Goal: Task Accomplishment & Management: Manage account settings

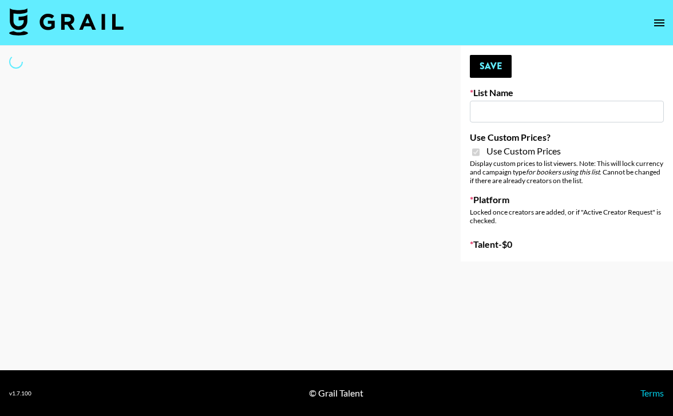
type input "Dime Beauty"
checkbox input "true"
select select "Brand"
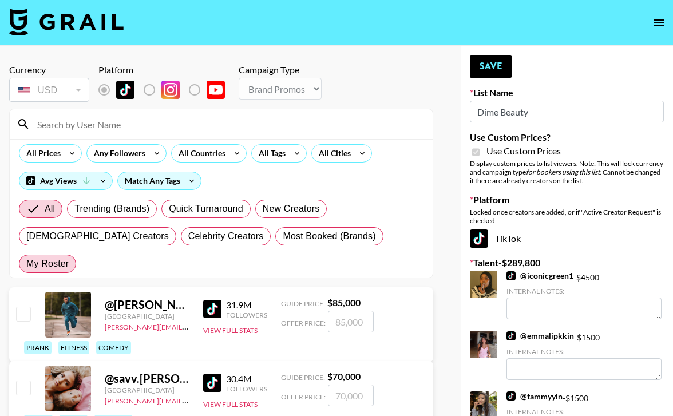
click at [69, 257] on span "My Roster" at bounding box center [47, 264] width 42 height 14
click at [26, 264] on input "My Roster" at bounding box center [26, 264] width 0 height 0
radio input "true"
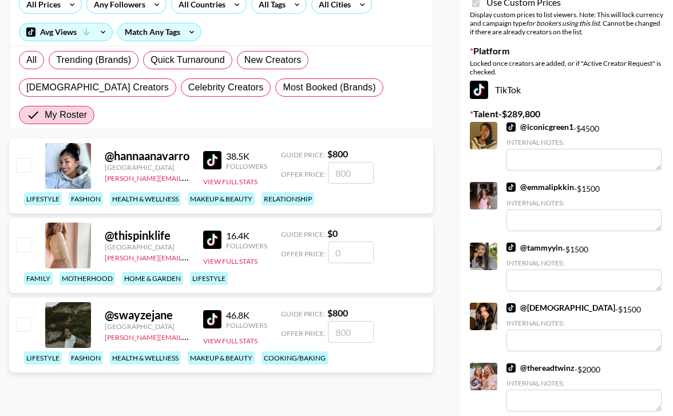
scroll to position [178, 0]
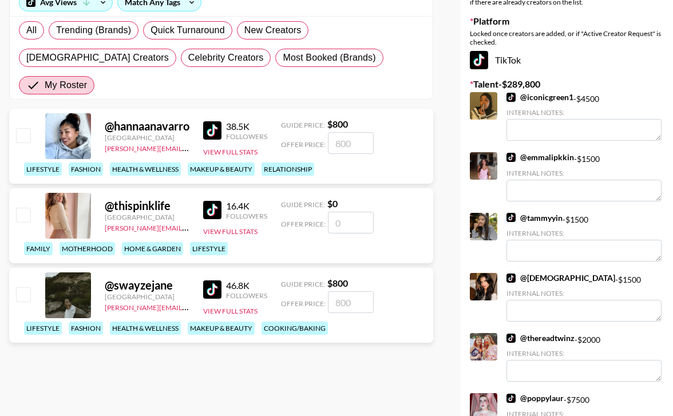
click at [23, 128] on input "checkbox" at bounding box center [23, 135] width 14 height 14
checkbox input "true"
type input "800"
click at [21, 287] on input "checkbox" at bounding box center [23, 294] width 14 height 14
checkbox input "true"
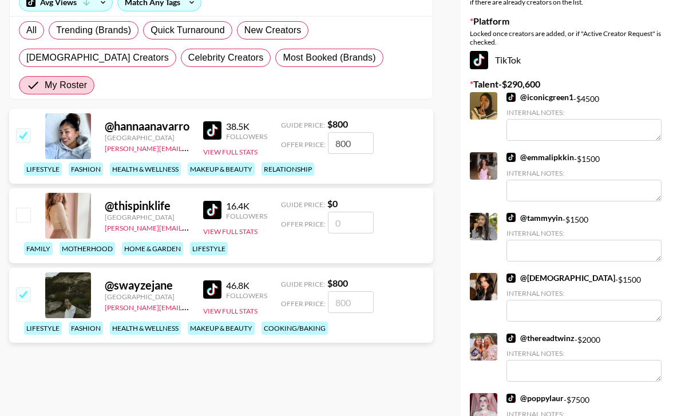
type input "800"
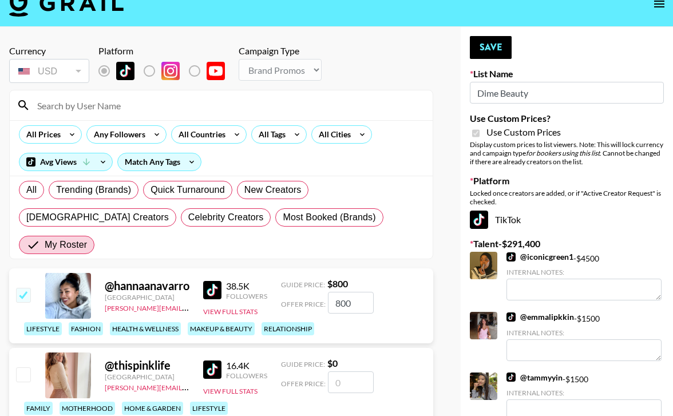
scroll to position [0, 0]
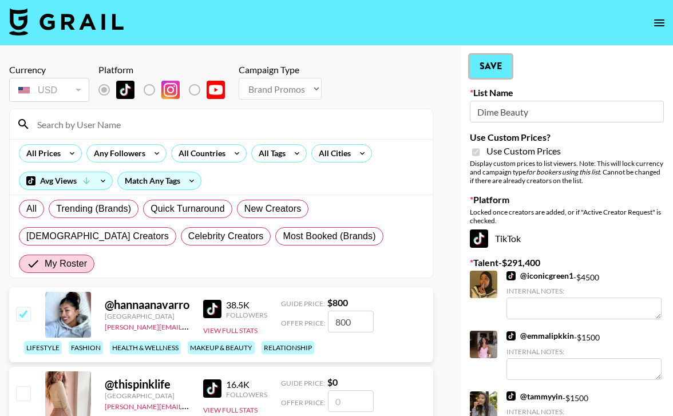
click at [497, 68] on button "Save" at bounding box center [491, 66] width 42 height 23
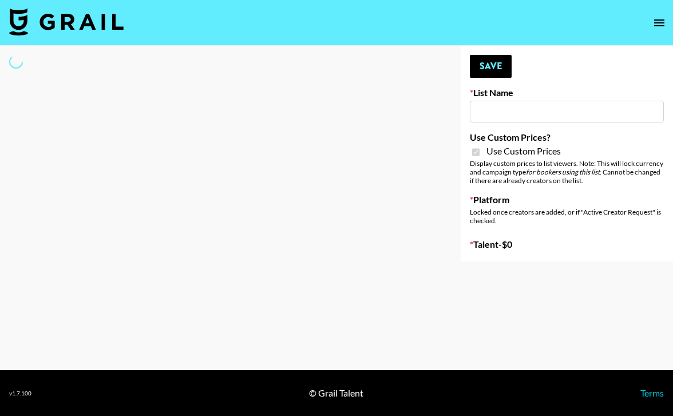
type input "Redence Beauty"
checkbox input "true"
select select "Brand"
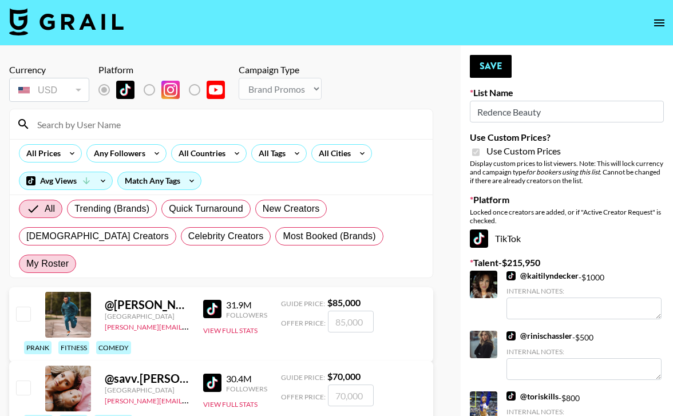
click at [69, 257] on span "My Roster" at bounding box center [47, 264] width 42 height 14
click at [26, 264] on input "My Roster" at bounding box center [26, 264] width 0 height 0
radio input "true"
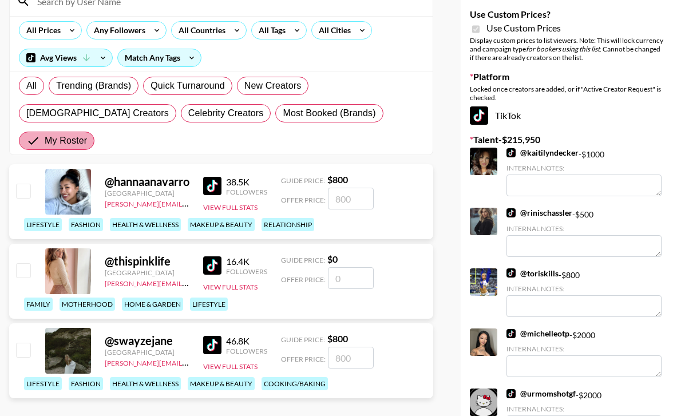
scroll to position [190, 0]
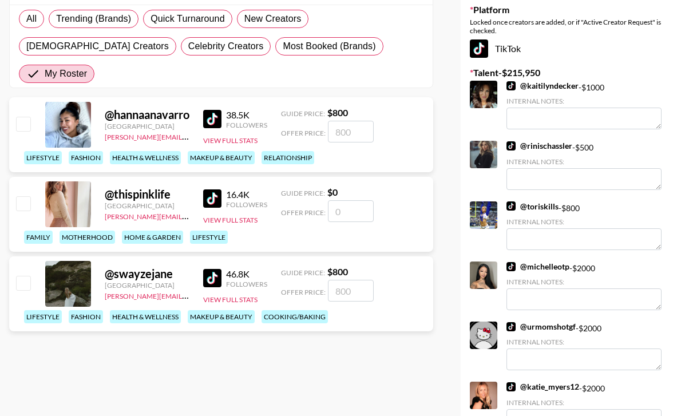
click at [21, 276] on input "checkbox" at bounding box center [23, 283] width 14 height 14
checkbox input "true"
type input "800"
click at [23, 117] on input "checkbox" at bounding box center [23, 124] width 14 height 14
checkbox input "true"
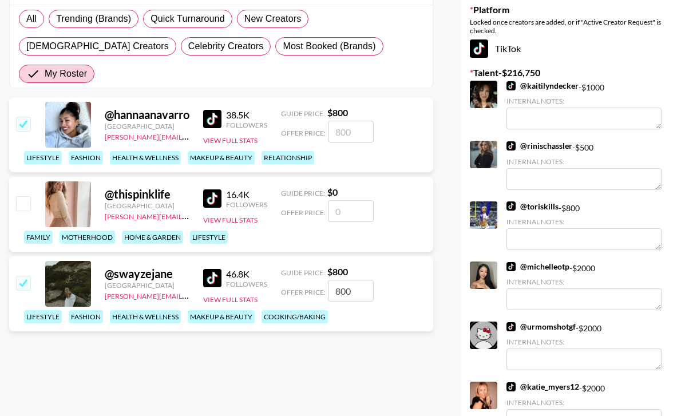
type input "800"
click at [24, 117] on input "checkbox" at bounding box center [23, 124] width 14 height 14
checkbox input "false"
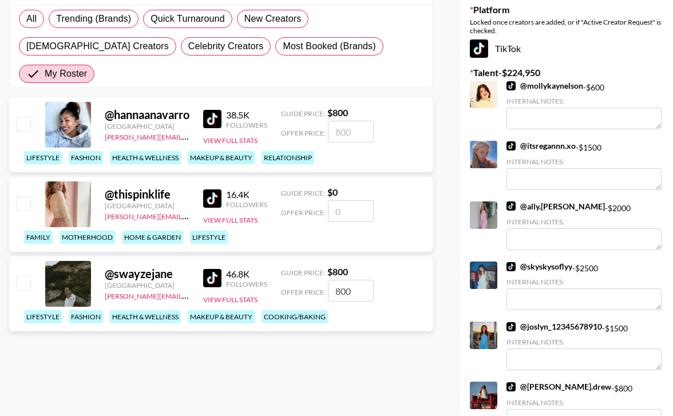
checkbox input "false"
click at [19, 117] on input "checkbox" at bounding box center [23, 124] width 14 height 14
checkbox input "true"
type input "800"
click at [23, 276] on input "checkbox" at bounding box center [23, 283] width 14 height 14
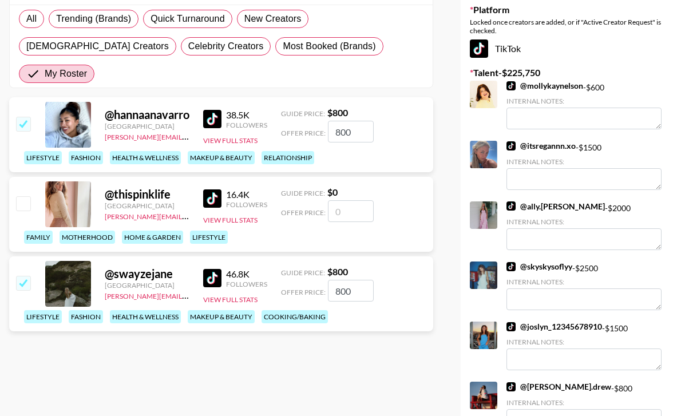
checkbox input "true"
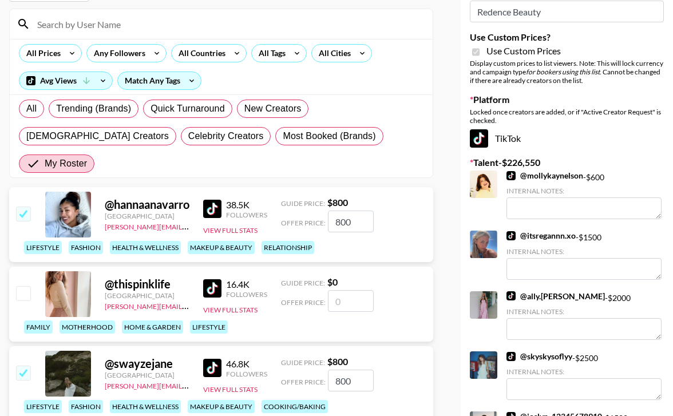
scroll to position [0, 0]
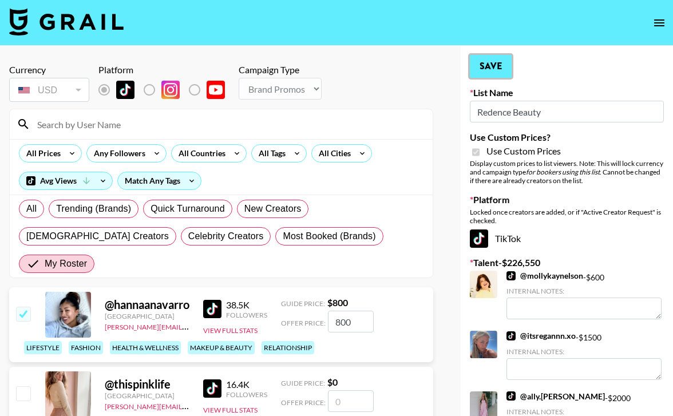
click at [474, 63] on button "Save" at bounding box center [491, 66] width 42 height 23
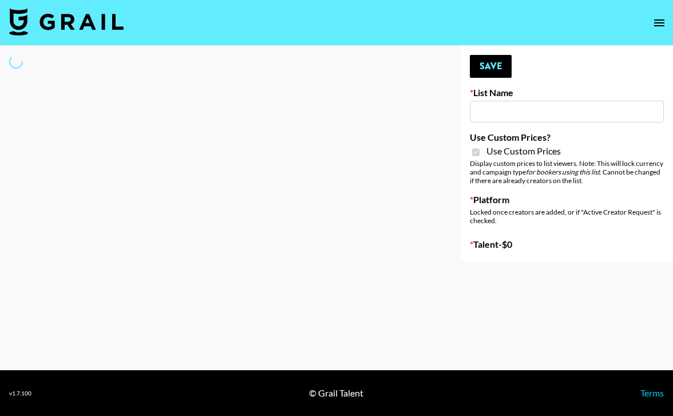
type input "[PERSON_NAME] ([DATE])"
checkbox input "true"
select select "Brand"
type input "[PERSON_NAME] ([DATE])"
checkbox input "true"
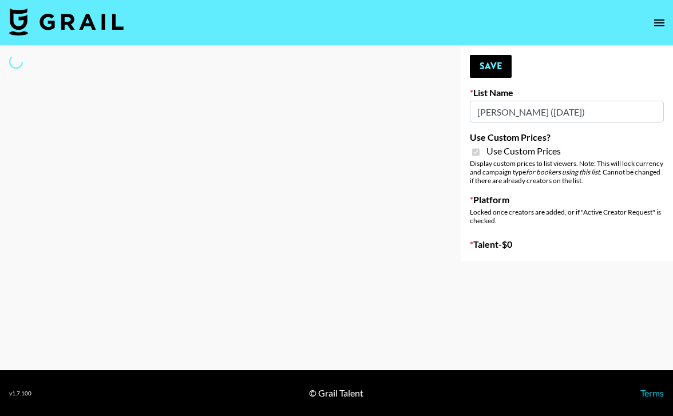
select select "Brand"
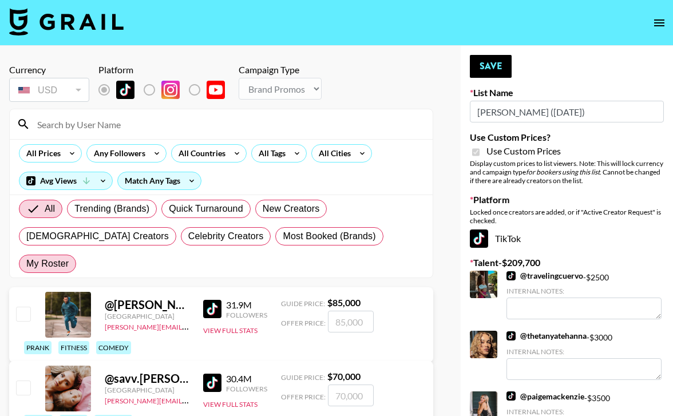
click at [69, 257] on span "My Roster" at bounding box center [47, 264] width 42 height 14
click at [26, 264] on input "My Roster" at bounding box center [26, 264] width 0 height 0
radio input "true"
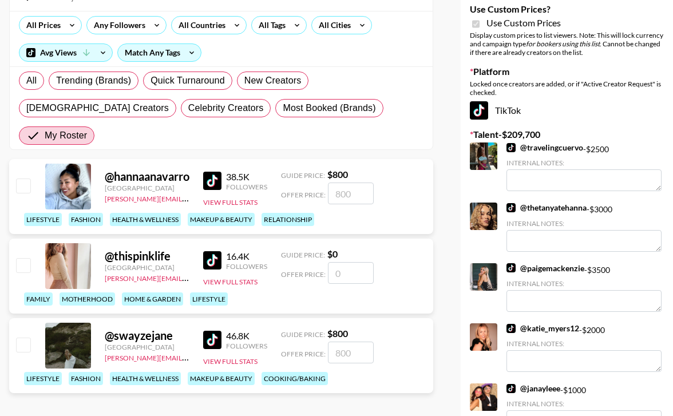
scroll to position [134, 0]
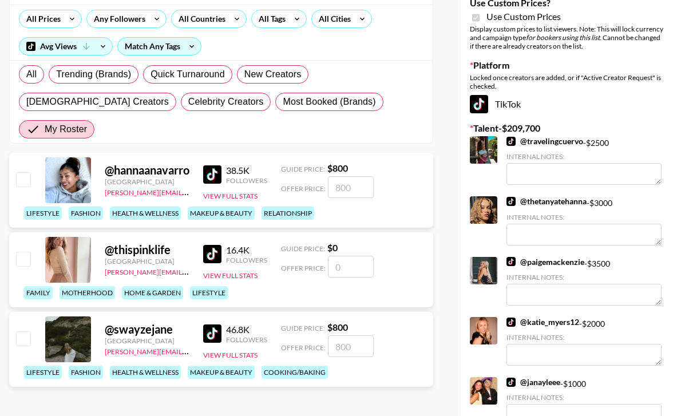
click at [22, 172] on input "checkbox" at bounding box center [23, 179] width 14 height 14
checkbox input "true"
type input "800"
click at [18, 331] on input "checkbox" at bounding box center [23, 338] width 14 height 14
checkbox input "true"
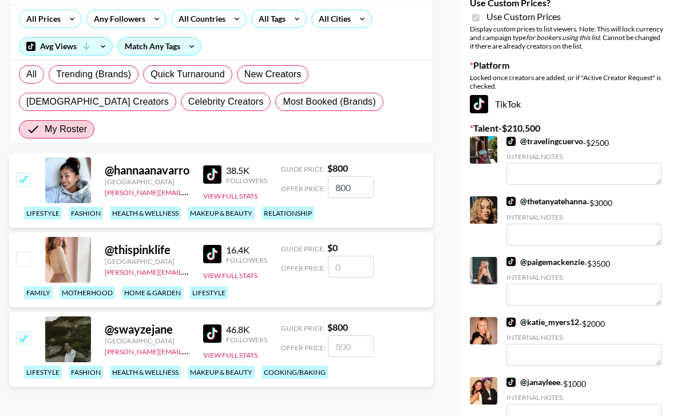
type input "800"
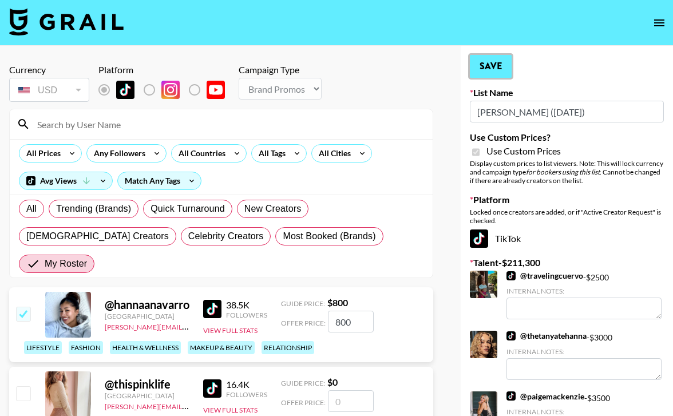
click at [509, 62] on button "Save" at bounding box center [491, 66] width 42 height 23
